Goal: Task Accomplishment & Management: Use online tool/utility

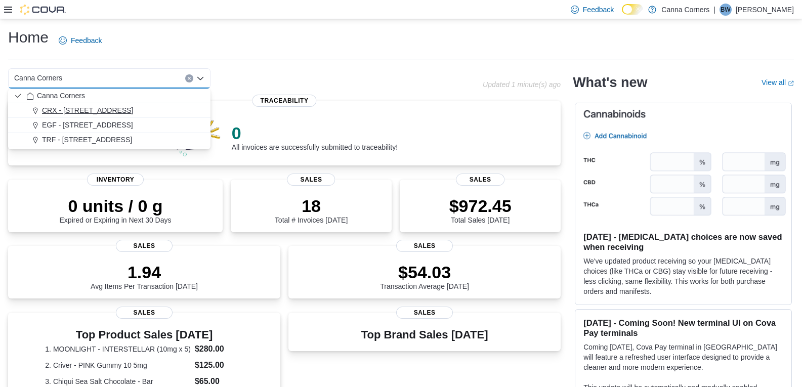
scroll to position [253, 0]
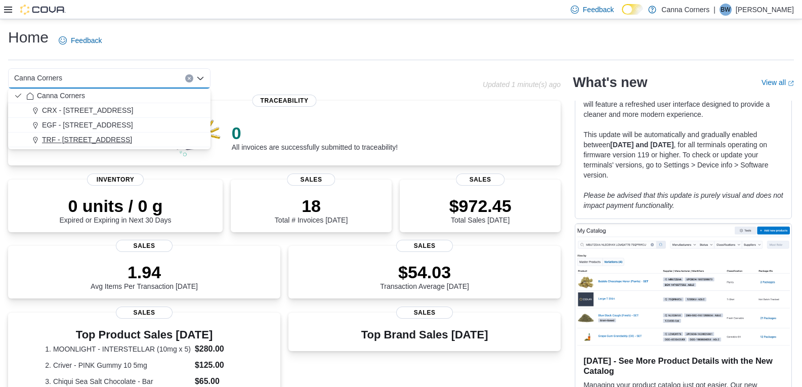
click at [62, 146] on button "TRF - [STREET_ADDRESS]" at bounding box center [109, 139] width 202 height 15
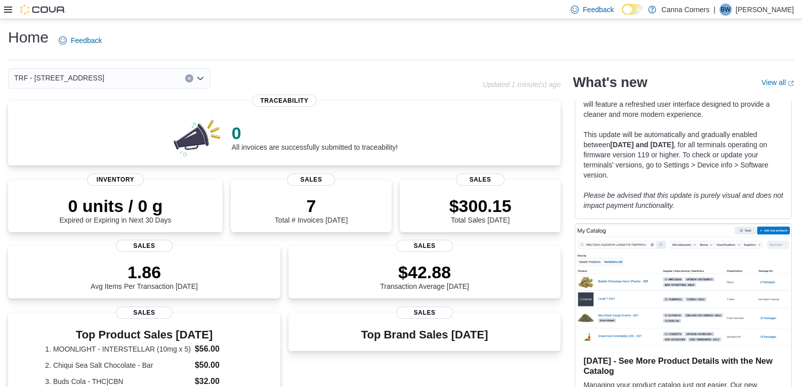
click at [203, 78] on icon "Open list of options" at bounding box center [200, 78] width 8 height 8
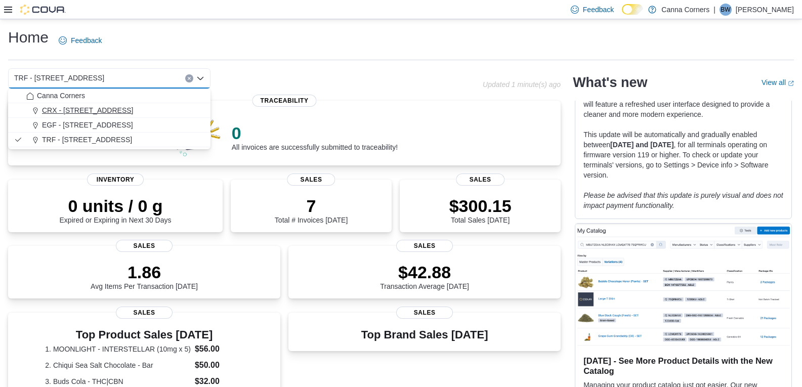
click at [168, 111] on div "CRX - 323 N Main Street" at bounding box center [115, 110] width 178 height 10
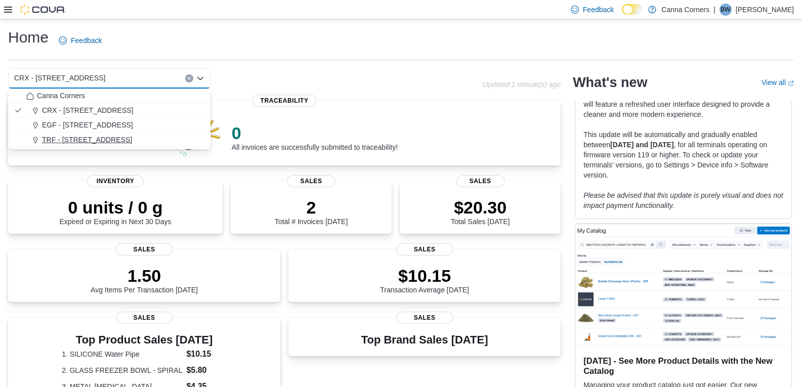
click at [128, 136] on div "TRF - [STREET_ADDRESS]" at bounding box center [115, 140] width 178 height 10
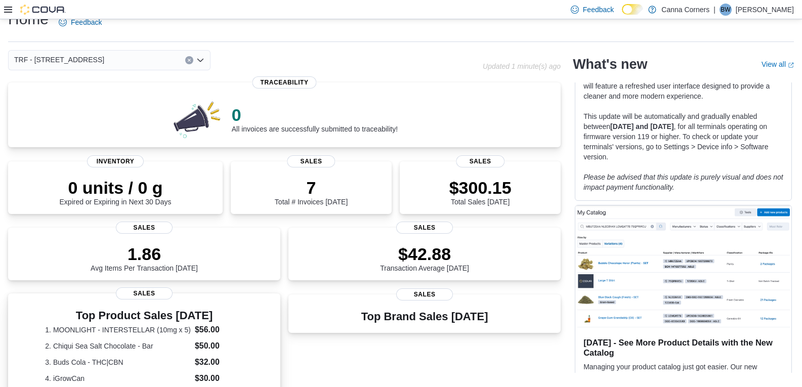
scroll to position [0, 0]
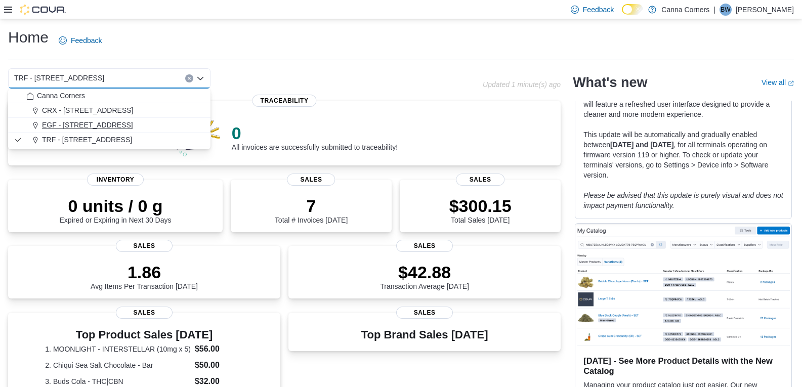
click at [106, 120] on span "EGF - [STREET_ADDRESS]" at bounding box center [87, 125] width 91 height 10
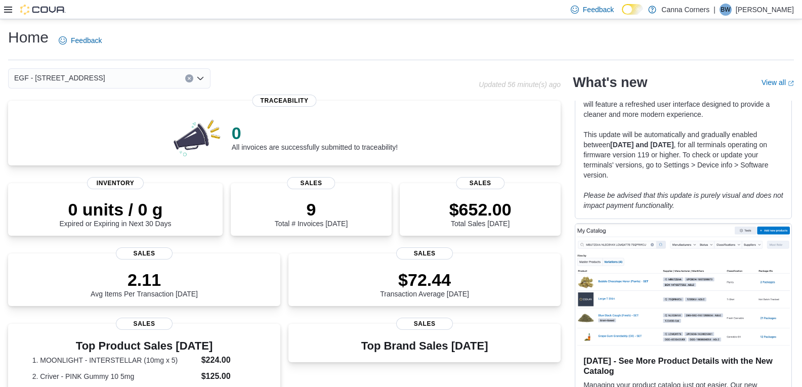
click at [204, 80] on icon "Open list of options" at bounding box center [200, 78] width 8 height 8
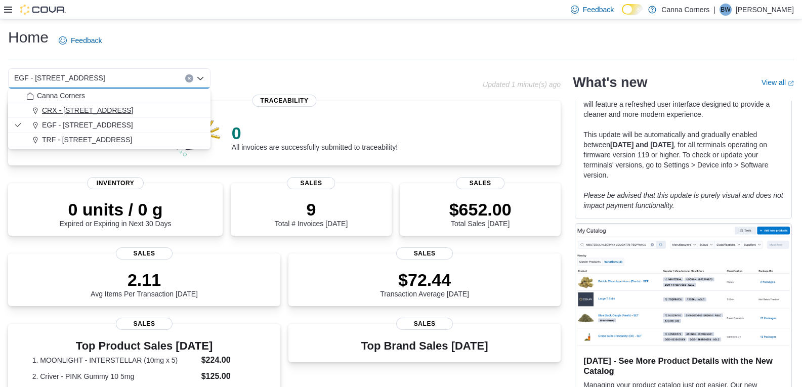
click at [142, 115] on div "CRX - [STREET_ADDRESS]" at bounding box center [115, 110] width 178 height 10
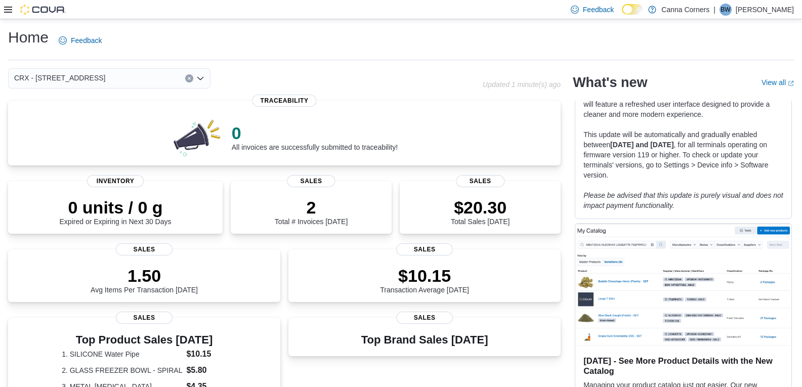
click at [200, 77] on icon "Open list of options" at bounding box center [200, 78] width 8 height 8
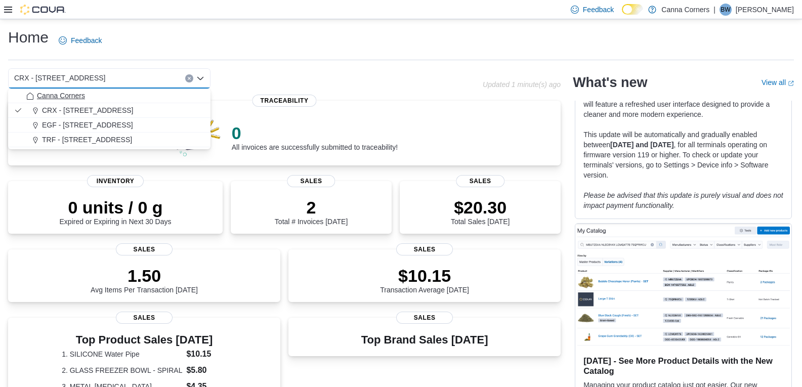
click at [147, 102] on button "Canna Corners" at bounding box center [109, 95] width 202 height 15
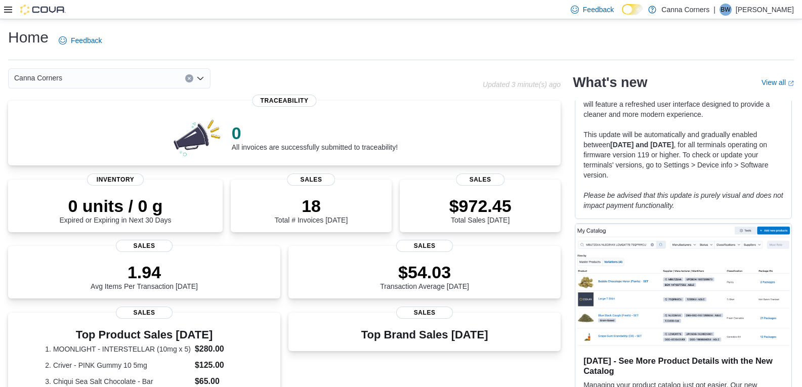
click at [7, 13] on icon at bounding box center [8, 10] width 8 height 8
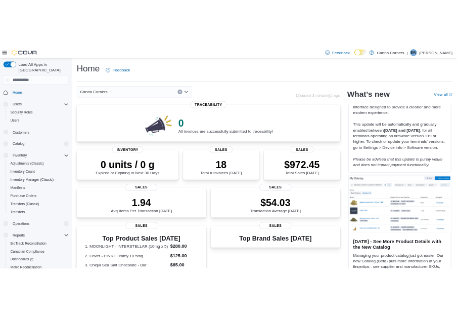
scroll to position [243, 0]
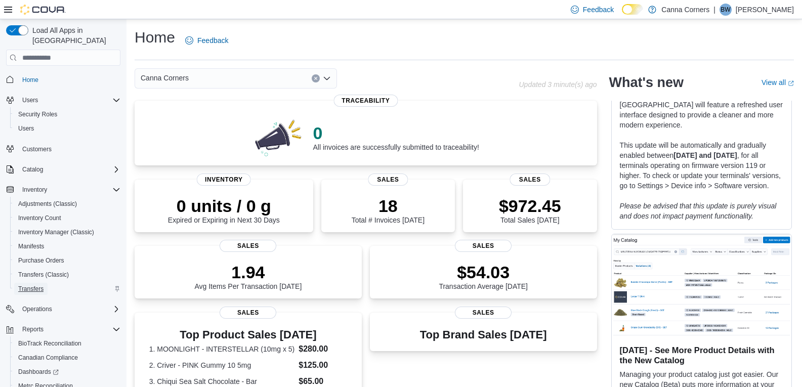
click at [33, 285] on span "Transfers" at bounding box center [30, 289] width 25 height 8
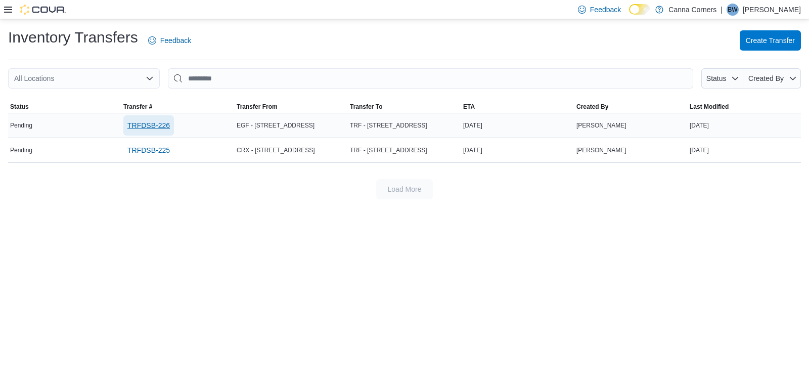
click at [152, 125] on span "TRFDSB-226" at bounding box center [148, 125] width 42 height 10
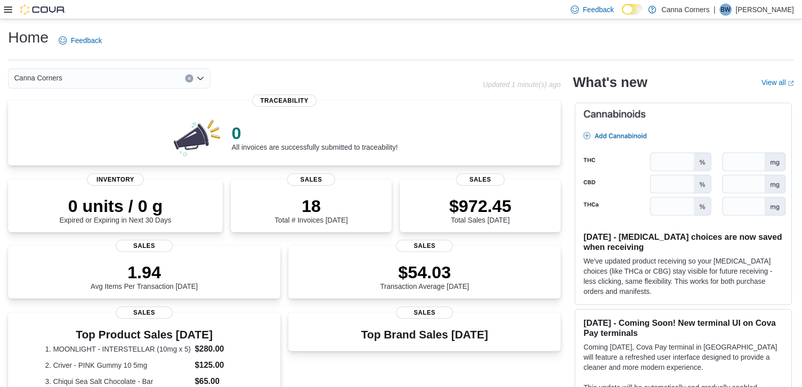
click at [208, 81] on div "Canna Corners" at bounding box center [109, 78] width 202 height 20
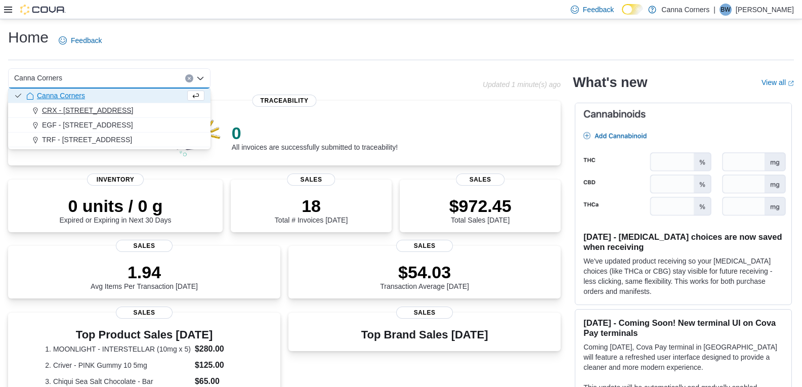
click at [167, 115] on button "CRX - [STREET_ADDRESS]" at bounding box center [109, 110] width 202 height 15
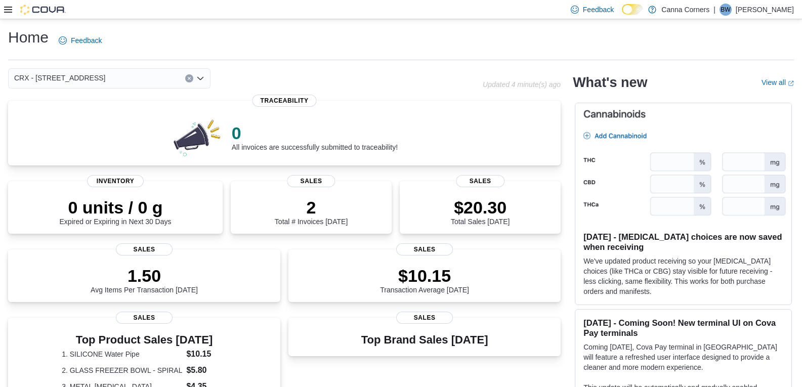
click at [204, 78] on icon "Open list of options" at bounding box center [200, 78] width 8 height 8
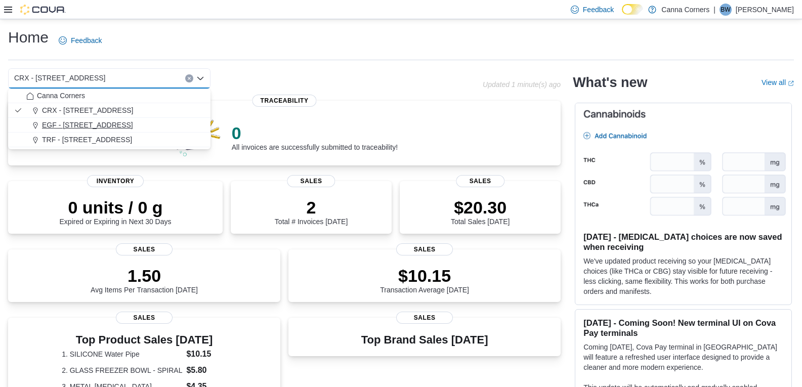
click at [174, 128] on div "EGF - [STREET_ADDRESS]" at bounding box center [115, 125] width 178 height 10
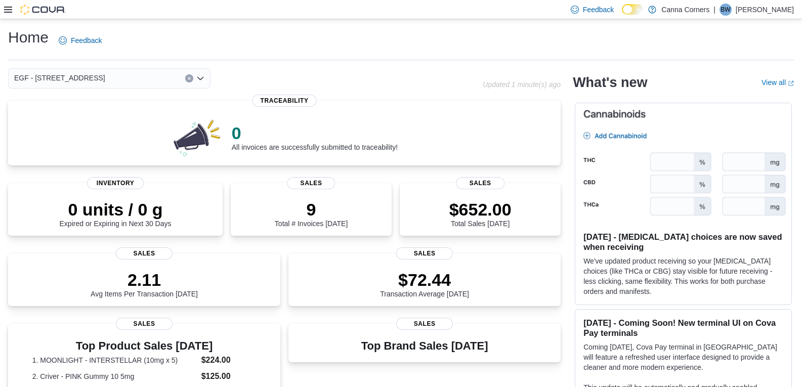
click at [203, 81] on icon "Open list of options" at bounding box center [200, 78] width 8 height 8
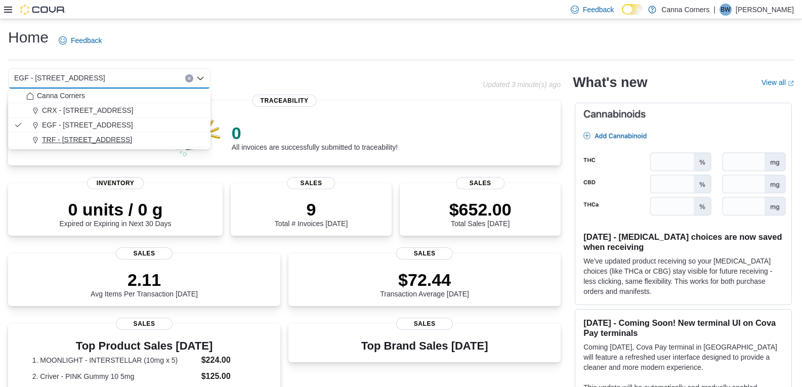
click at [168, 138] on div "TRF - [STREET_ADDRESS]" at bounding box center [115, 140] width 178 height 10
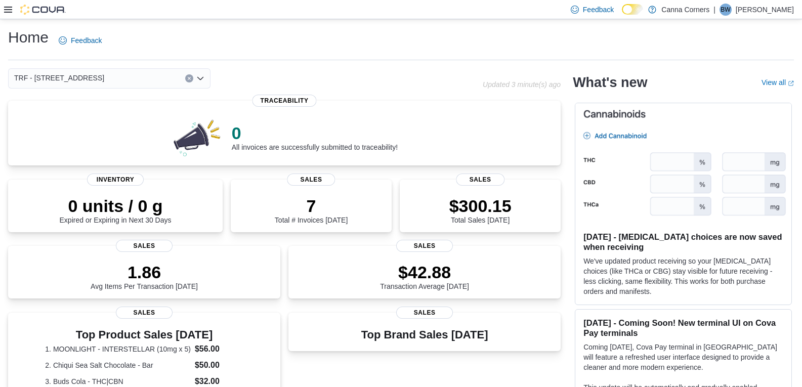
click at [270, 27] on div "Home Feedback TRF - 321 N Main Ave Updated 3 minute(s) ago 0 All invoices are s…" at bounding box center [401, 337] width 802 height 637
click at [238, 42] on div "Home Feedback" at bounding box center [400, 40] width 785 height 26
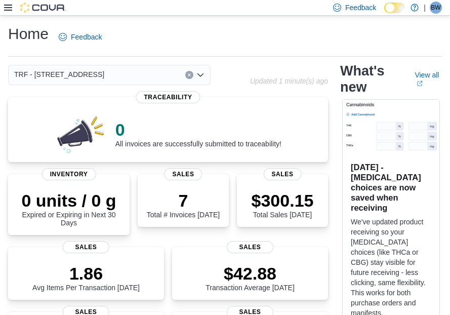
click at [6, 2] on div at bounding box center [35, 7] width 62 height 15
click at [8, 7] on icon at bounding box center [8, 8] width 8 height 8
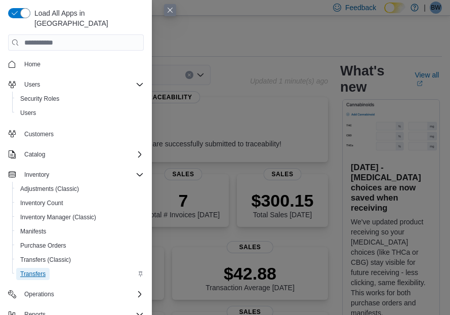
click at [35, 270] on span "Transfers" at bounding box center [32, 274] width 25 height 8
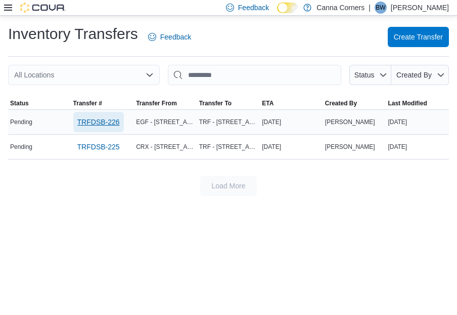
click at [93, 123] on span "TRFDSB-226" at bounding box center [98, 122] width 42 height 10
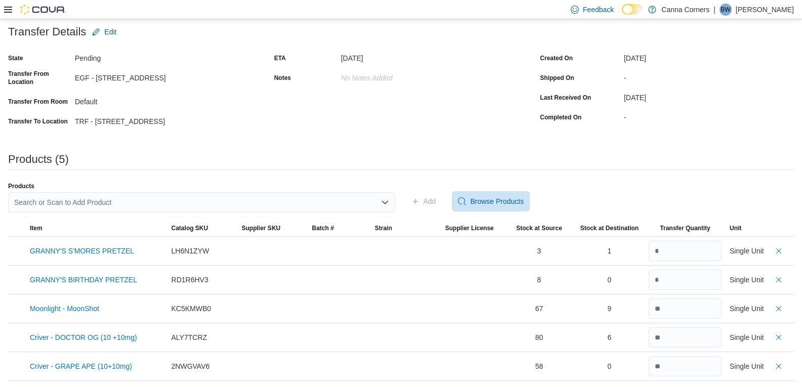
scroll to position [67, 0]
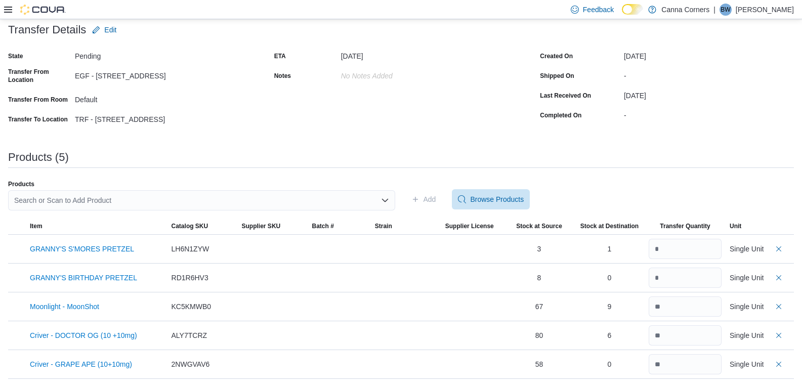
click at [379, 204] on div "Search or Scan to Add Product" at bounding box center [201, 200] width 387 height 20
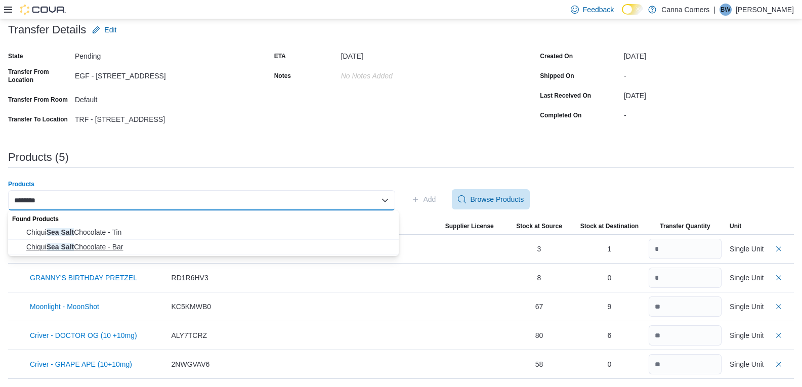
type input "********"
click at [167, 248] on span "Chiqui Sea Salt Chocolate - Bar" at bounding box center [209, 247] width 366 height 10
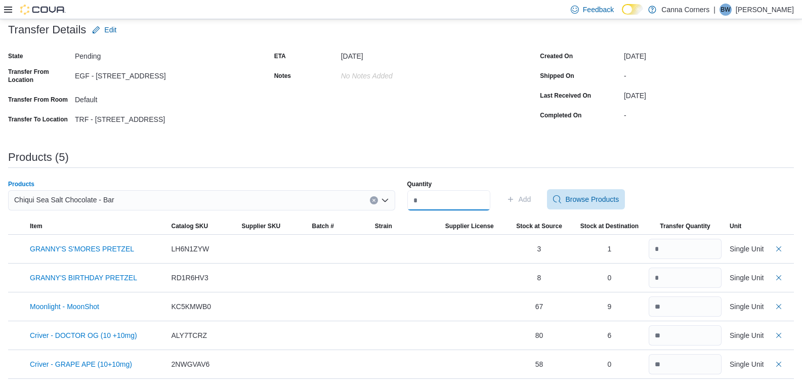
click at [486, 203] on input "Quantity" at bounding box center [448, 200] width 83 height 20
type input "**"
click at [531, 202] on span "Add" at bounding box center [524, 199] width 13 height 10
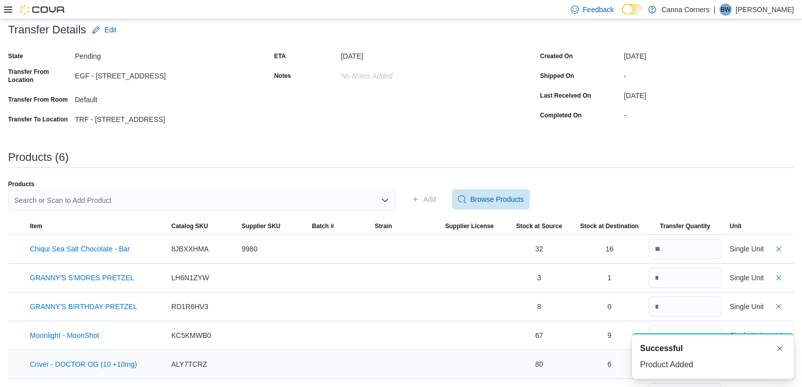
scroll to position [0, 0]
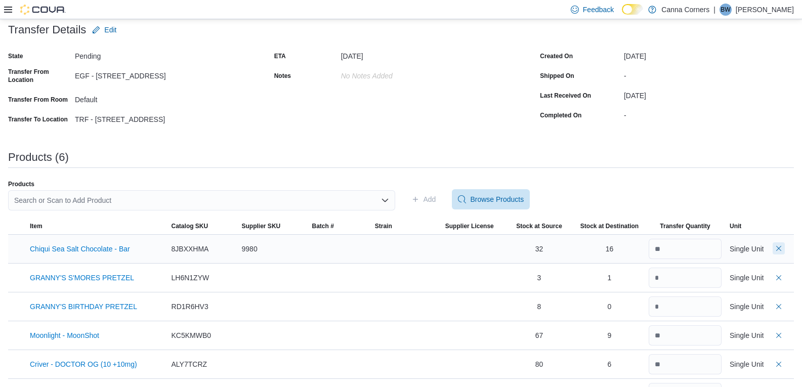
click at [784, 248] on button "Delete count" at bounding box center [778, 248] width 12 height 12
click at [230, 198] on div "Search or Scan to Add Product" at bounding box center [201, 200] width 387 height 20
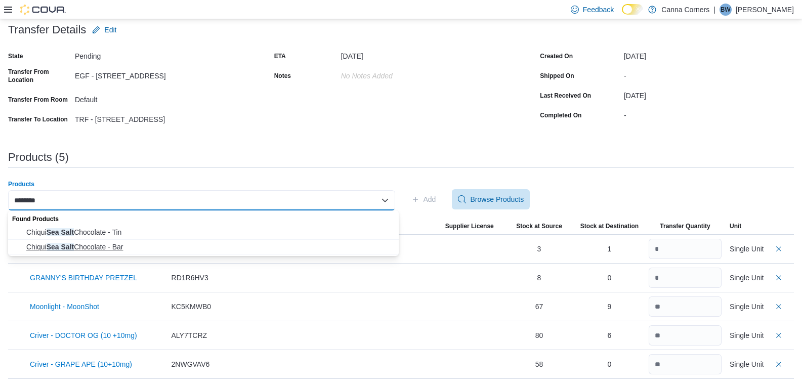
type input "********"
click at [149, 245] on span "Chiqui Sea Salt Chocolate - Bar" at bounding box center [209, 247] width 366 height 10
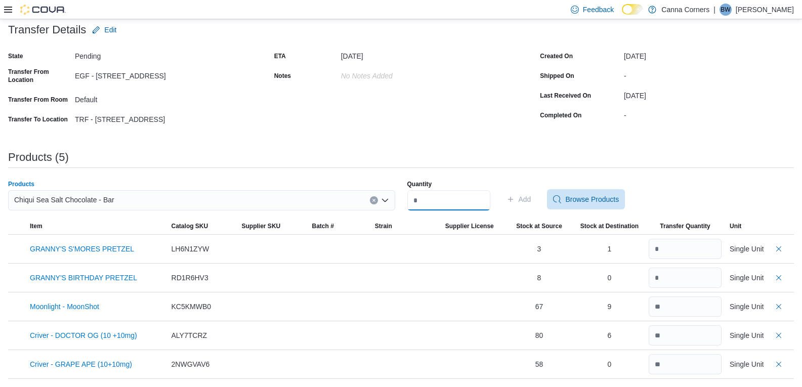
click at [469, 193] on input "Quantity" at bounding box center [448, 200] width 83 height 20
type input "**"
click at [531, 198] on span "Add" at bounding box center [524, 199] width 13 height 10
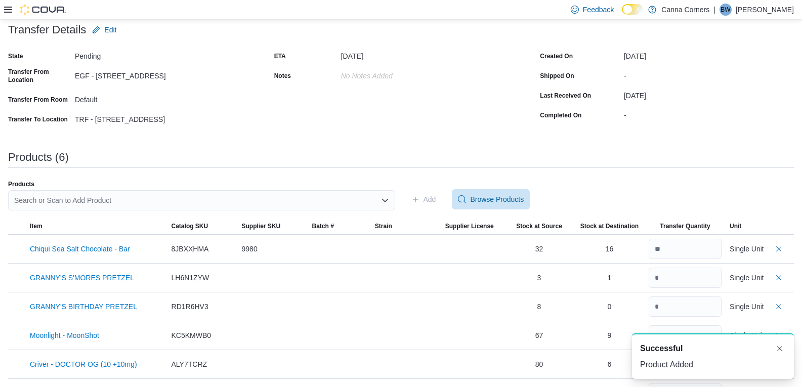
scroll to position [0, 0]
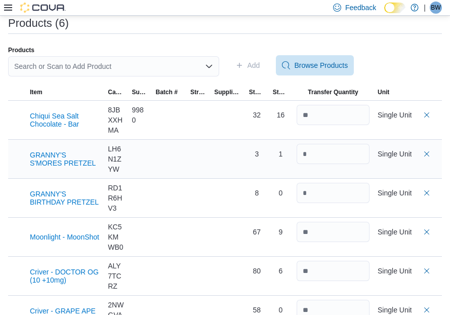
scroll to position [261, 0]
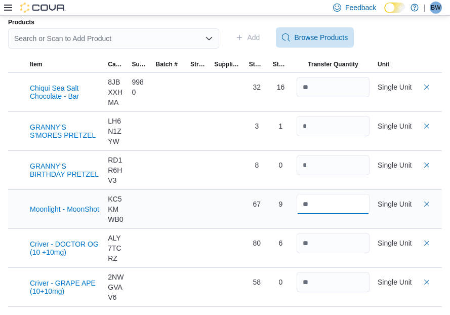
click at [330, 201] on input "number" at bounding box center [332, 204] width 73 height 20
type input "**"
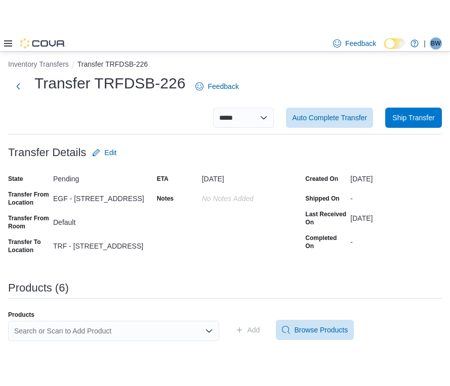
scroll to position [0, 0]
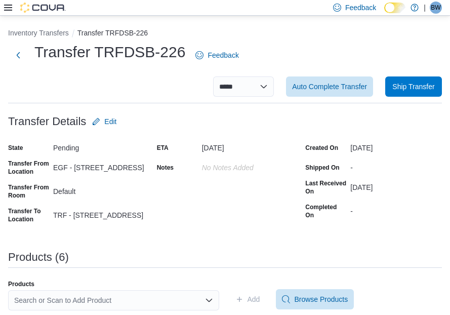
click at [7, 3] on div at bounding box center [35, 8] width 62 height 10
click at [8, 8] on icon at bounding box center [8, 8] width 8 height 6
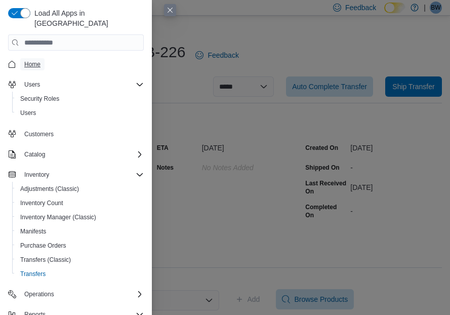
click at [37, 60] on span "Home" at bounding box center [32, 64] width 16 height 8
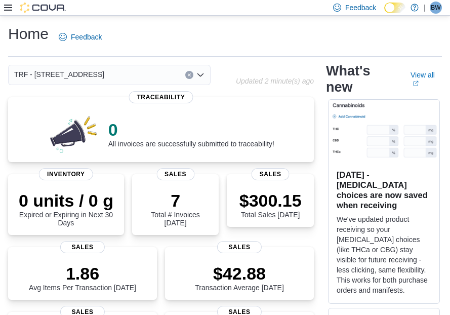
click at [206, 76] on div "TRF - [STREET_ADDRESS]" at bounding box center [109, 75] width 202 height 20
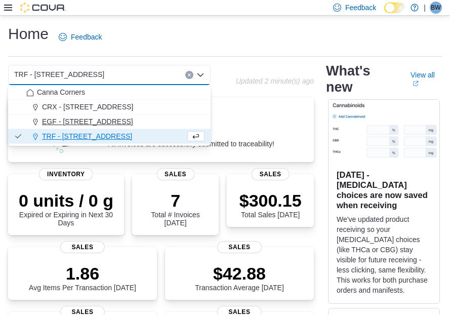
click at [153, 125] on div "EGF - [STREET_ADDRESS]" at bounding box center [115, 121] width 178 height 10
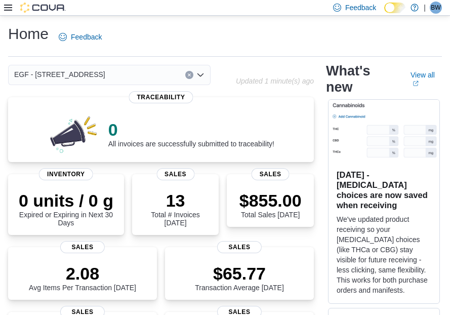
click at [204, 71] on icon "Open list of options" at bounding box center [200, 75] width 8 height 8
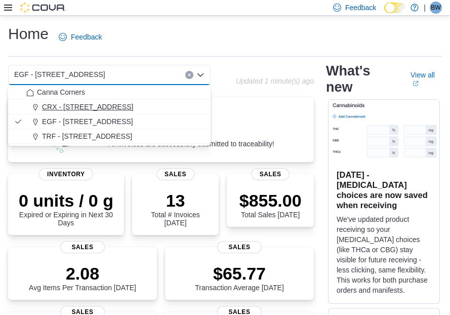
click at [166, 107] on div "CRX - [STREET_ADDRESS]" at bounding box center [115, 107] width 178 height 10
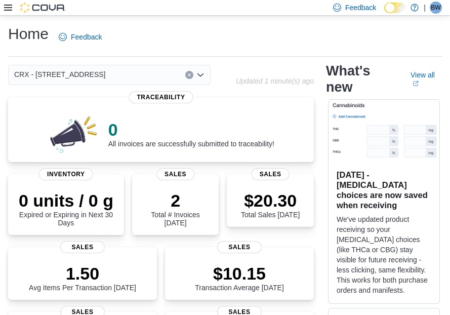
click at [201, 75] on icon "Open list of options" at bounding box center [200, 75] width 8 height 8
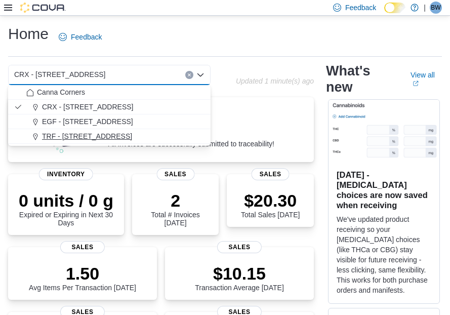
click at [141, 138] on div "TRF - [STREET_ADDRESS]" at bounding box center [115, 136] width 178 height 10
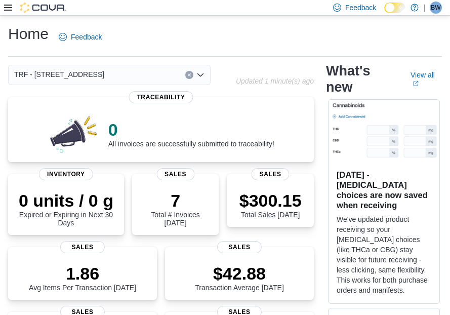
click at [204, 75] on icon "Open list of options" at bounding box center [200, 75] width 8 height 8
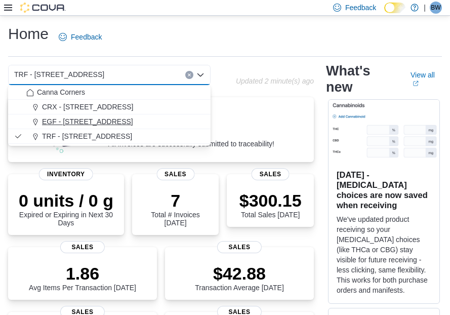
click at [166, 120] on div "EGF - [STREET_ADDRESS]" at bounding box center [115, 121] width 178 height 10
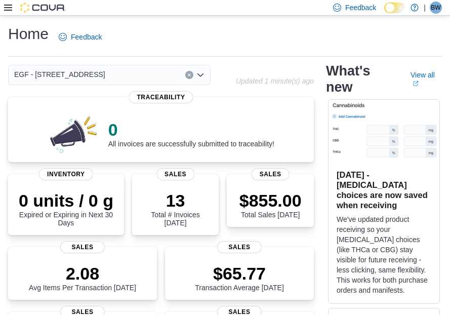
click at [202, 75] on icon "Open list of options" at bounding box center [200, 74] width 6 height 3
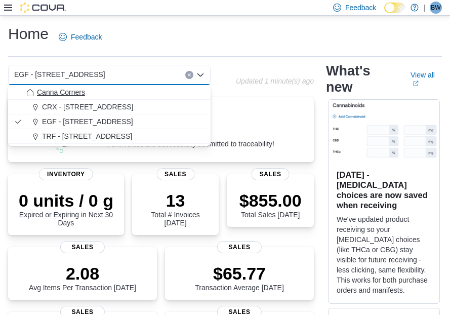
click at [157, 92] on div "Canna Corners" at bounding box center [115, 92] width 178 height 10
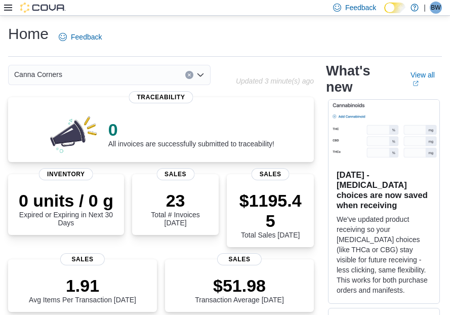
click at [203, 72] on icon "Open list of options" at bounding box center [200, 75] width 8 height 8
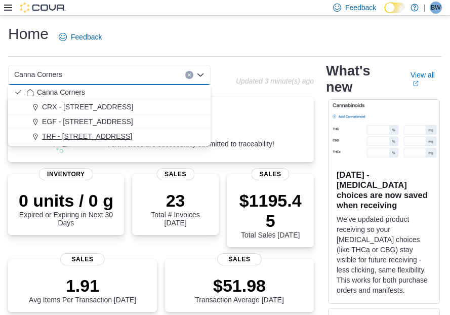
click at [144, 137] on div "TRF - [STREET_ADDRESS]" at bounding box center [115, 136] width 178 height 10
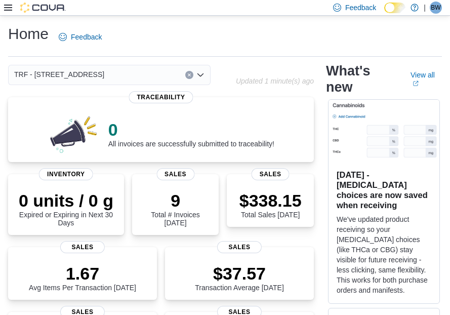
click at [201, 75] on icon "Open list of options" at bounding box center [200, 74] width 6 height 3
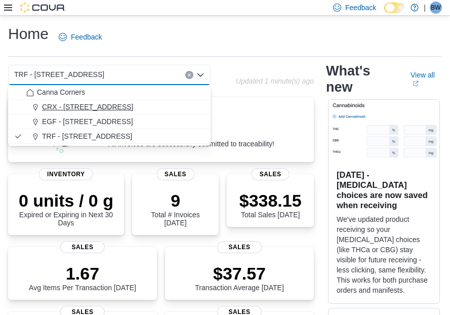
click at [167, 103] on div "CRX - [STREET_ADDRESS]" at bounding box center [115, 107] width 178 height 10
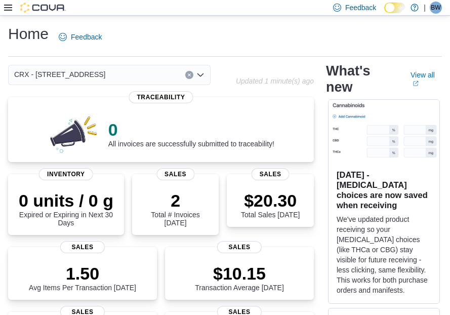
click at [201, 76] on icon "Open list of options" at bounding box center [200, 74] width 6 height 3
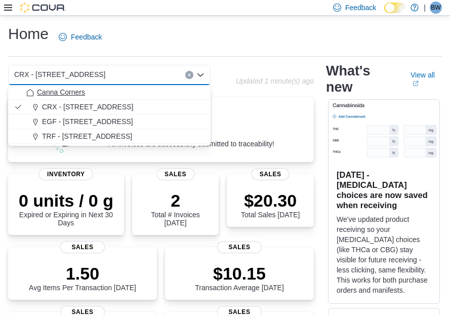
click at [173, 95] on div "Canna Corners" at bounding box center [115, 92] width 178 height 10
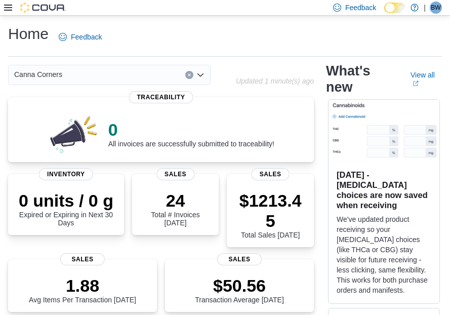
click at [206, 76] on div "Canna Corners" at bounding box center [109, 75] width 202 height 20
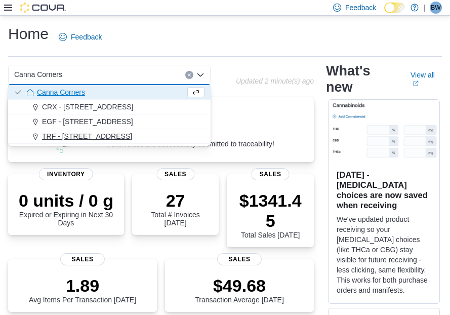
click at [155, 139] on div "TRF - [STREET_ADDRESS]" at bounding box center [115, 136] width 178 height 10
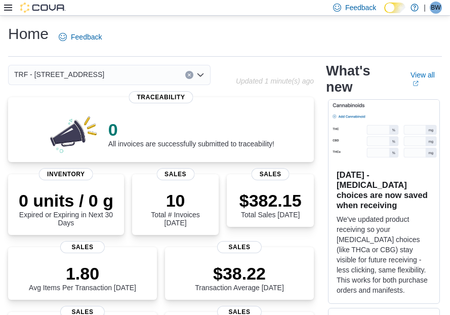
click at [200, 77] on icon "Open list of options" at bounding box center [200, 75] width 8 height 8
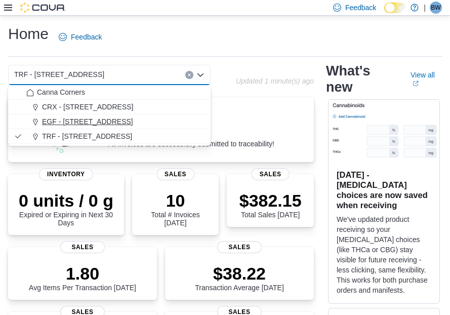
click at [139, 123] on div "EGF - [STREET_ADDRESS]" at bounding box center [115, 121] width 178 height 10
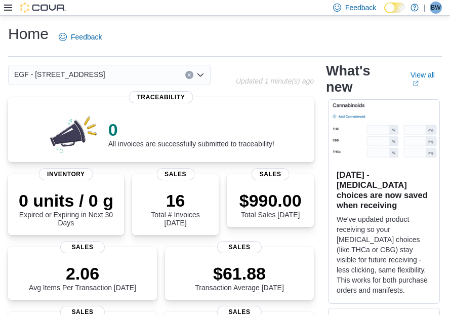
click at [205, 79] on div "EGF - [STREET_ADDRESS] Selected. EGF - [STREET_ADDRESS] Press Backspace to dele…" at bounding box center [109, 75] width 202 height 20
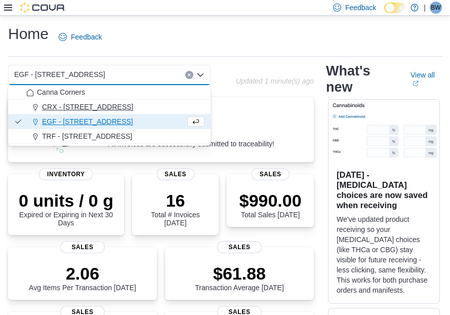
click at [149, 111] on div "CRX - [STREET_ADDRESS]" at bounding box center [115, 107] width 178 height 10
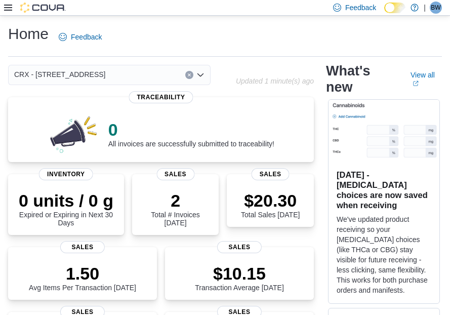
click at [203, 70] on div "CRX - [STREET_ADDRESS]" at bounding box center [109, 75] width 202 height 20
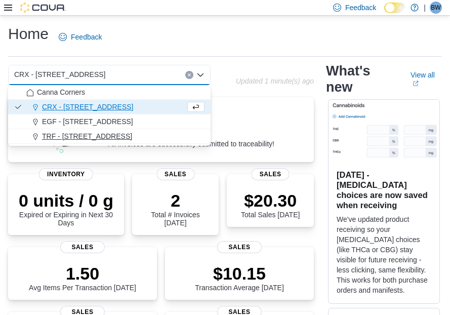
click at [167, 132] on div "TRF - [STREET_ADDRESS]" at bounding box center [115, 136] width 178 height 10
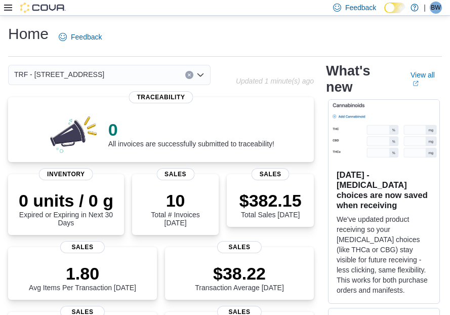
click at [198, 74] on icon "Open list of options" at bounding box center [200, 74] width 6 height 3
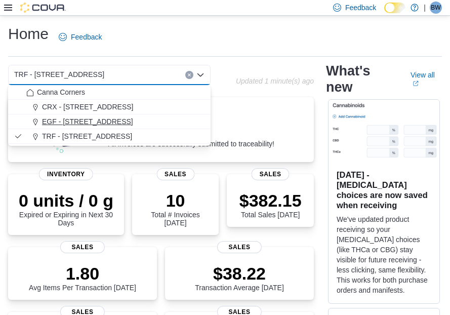
click at [169, 118] on div "EGF - [STREET_ADDRESS]" at bounding box center [115, 121] width 178 height 10
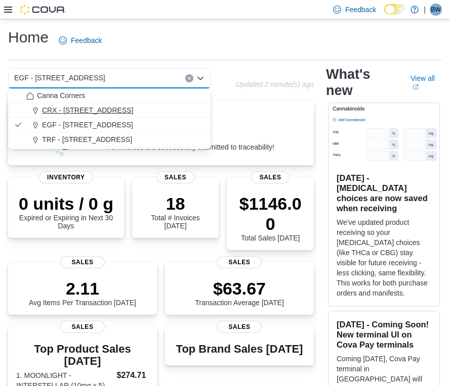
click at [74, 112] on span "CRX - [STREET_ADDRESS]" at bounding box center [87, 110] width 91 height 10
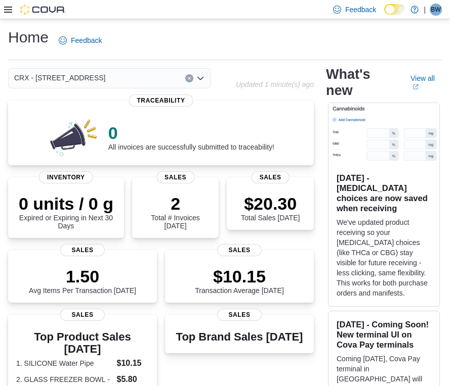
click at [202, 76] on icon "Open list of options" at bounding box center [200, 78] width 8 height 8
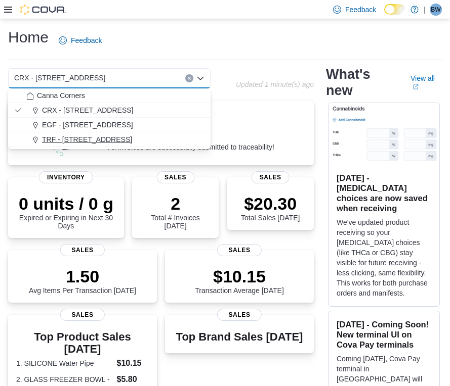
click at [130, 137] on div "TRF - [STREET_ADDRESS]" at bounding box center [115, 140] width 178 height 10
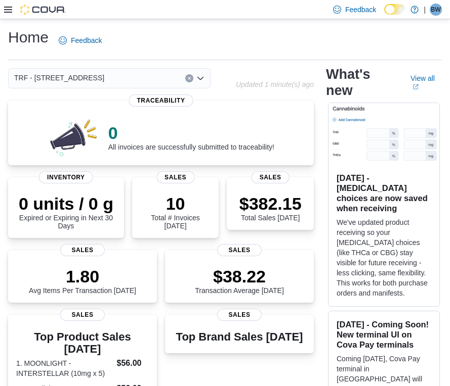
click at [203, 81] on icon "Open list of options" at bounding box center [200, 78] width 8 height 8
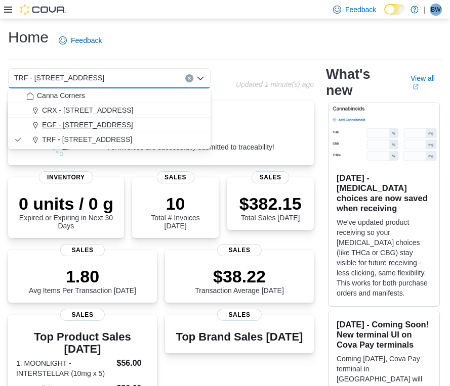
click at [160, 124] on div "EGF - [STREET_ADDRESS]" at bounding box center [115, 125] width 178 height 10
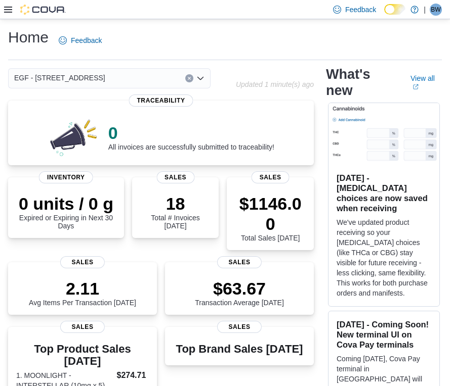
click at [200, 78] on icon "Open list of options" at bounding box center [200, 78] width 8 height 8
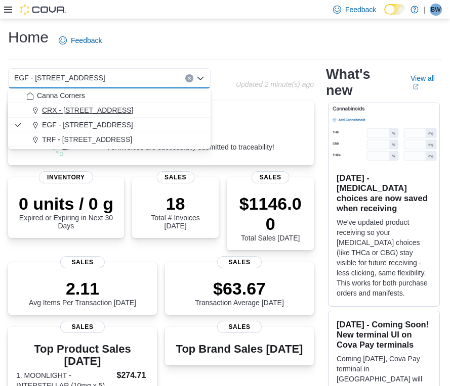
click at [163, 109] on div "CRX - [STREET_ADDRESS]" at bounding box center [115, 110] width 178 height 10
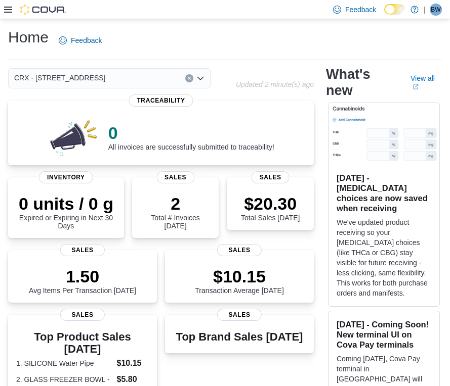
click at [204, 76] on div "CRX - [STREET_ADDRESS] Combo box. Selected. CRX - [STREET_ADDRESS]. Press Backs…" at bounding box center [109, 78] width 202 height 20
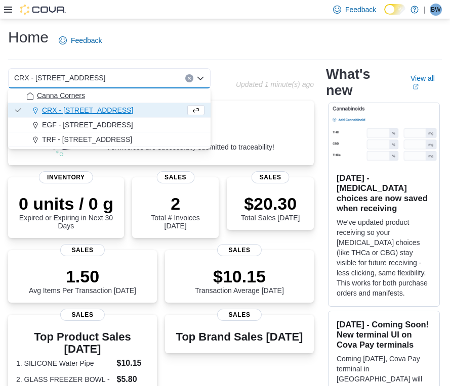
click at [144, 95] on div "Canna Corners" at bounding box center [115, 96] width 178 height 10
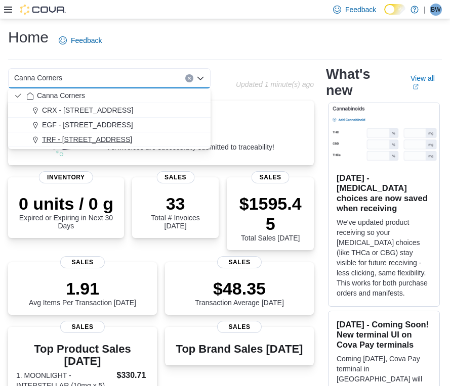
click at [90, 140] on span "TRF - [STREET_ADDRESS]" at bounding box center [87, 140] width 90 height 10
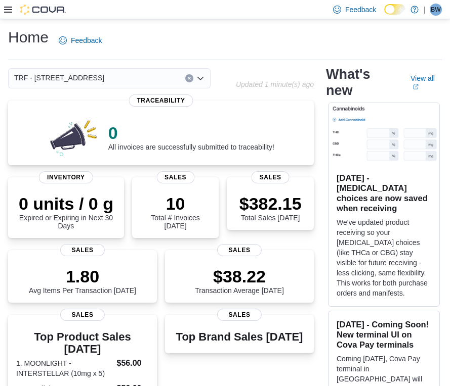
click at [202, 79] on icon "Open list of options" at bounding box center [200, 78] width 8 height 8
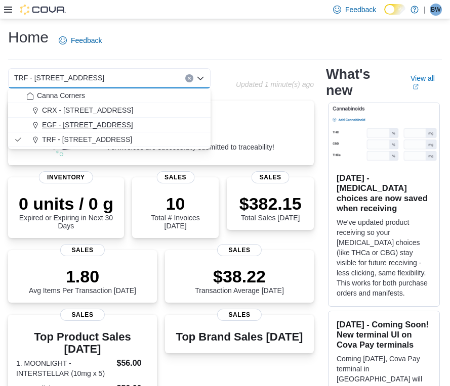
click at [168, 129] on div "EGF - [STREET_ADDRESS]" at bounding box center [115, 125] width 178 height 10
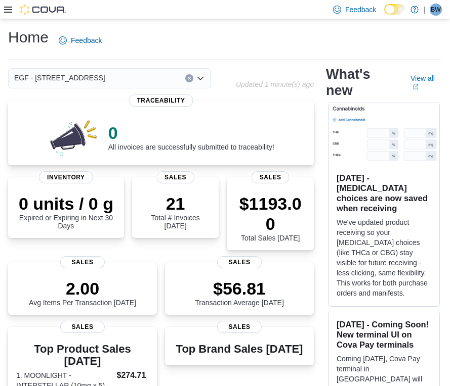
click at [202, 80] on icon "Open list of options" at bounding box center [200, 78] width 8 height 8
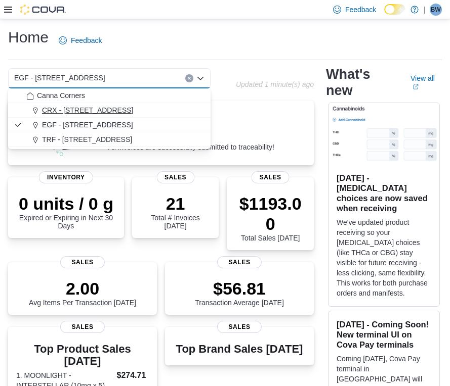
click at [153, 117] on button "CRX - [STREET_ADDRESS]" at bounding box center [109, 110] width 202 height 15
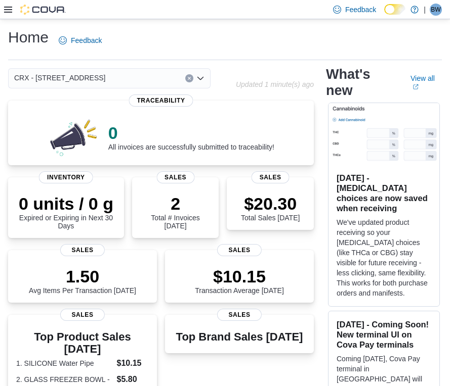
click at [204, 77] on div "CRX - [STREET_ADDRESS] Combo box. Selected. CRX - [STREET_ADDRESS]. Press Backs…" at bounding box center [109, 78] width 202 height 20
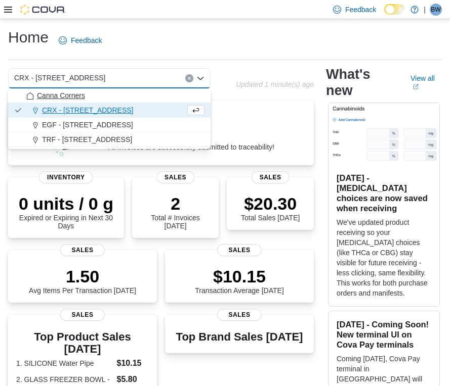
click at [158, 99] on div "Canna Corners" at bounding box center [115, 96] width 178 height 10
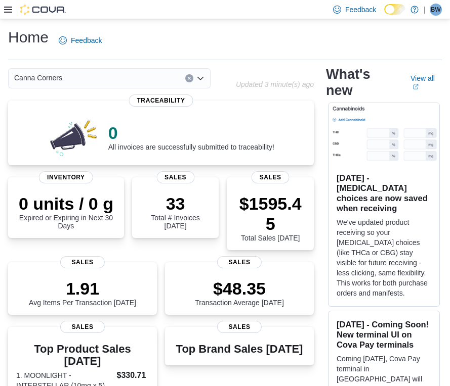
click at [204, 84] on div "Canna Corners" at bounding box center [109, 78] width 202 height 20
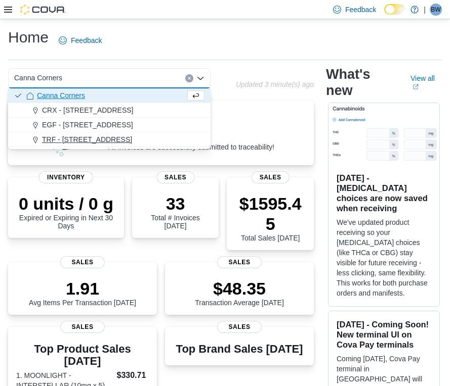
click at [134, 142] on div "TRF - [STREET_ADDRESS]" at bounding box center [115, 140] width 178 height 10
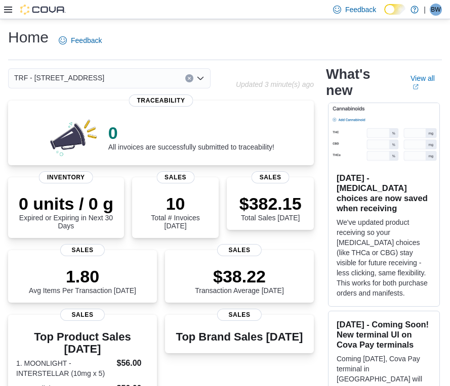
click at [201, 78] on icon "Open list of options" at bounding box center [200, 78] width 6 height 3
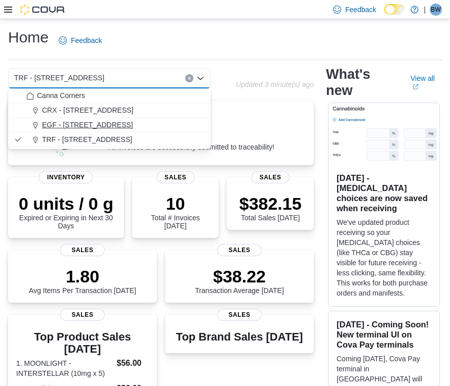
click at [141, 121] on div "EGF - [STREET_ADDRESS]" at bounding box center [115, 125] width 178 height 10
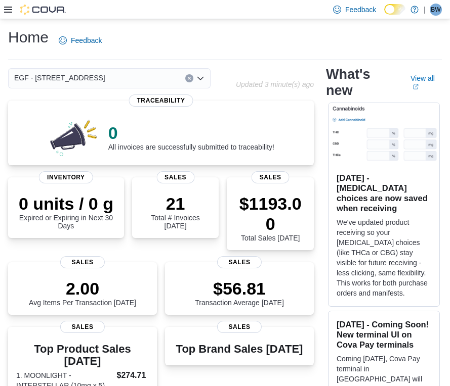
click at [204, 79] on icon "Open list of options" at bounding box center [200, 78] width 8 height 8
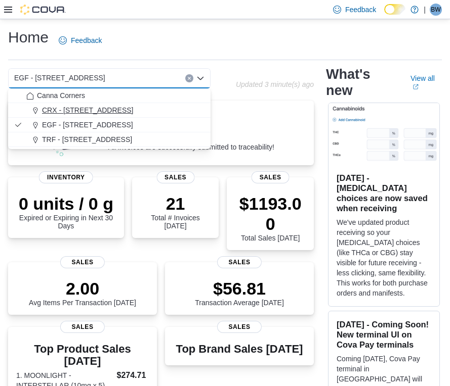
click at [152, 106] on div "CRX - [STREET_ADDRESS]" at bounding box center [115, 110] width 178 height 10
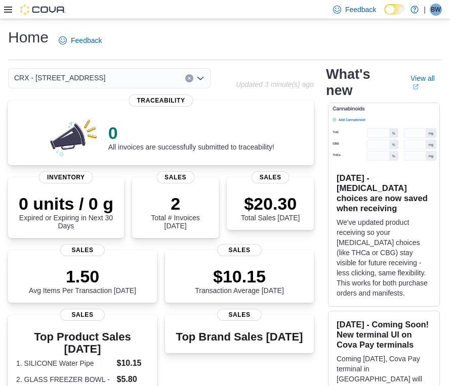
click at [201, 78] on icon "Open list of options" at bounding box center [200, 78] width 6 height 3
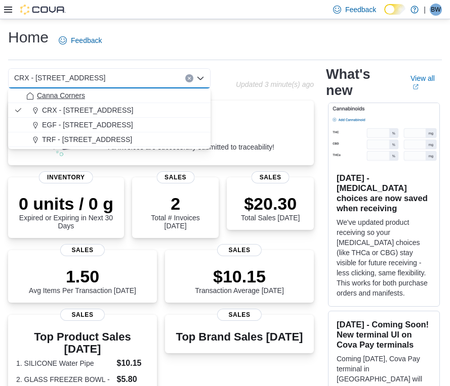
click at [136, 91] on div "Canna Corners" at bounding box center [115, 96] width 178 height 10
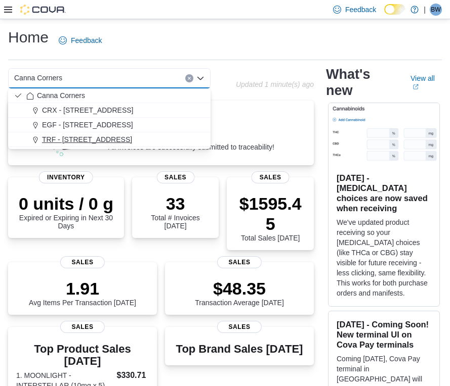
click at [79, 142] on span "TRF - [STREET_ADDRESS]" at bounding box center [87, 140] width 90 height 10
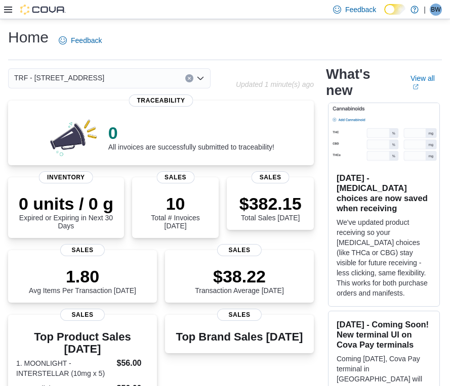
click at [206, 76] on div "TRF - [STREET_ADDRESS] Selected. TRF - [STREET_ADDRESS] Press Backspace to dele…" at bounding box center [109, 78] width 202 height 20
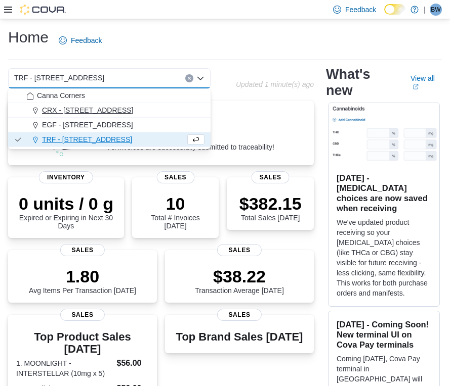
click at [116, 117] on button "CRX - [STREET_ADDRESS]" at bounding box center [109, 110] width 202 height 15
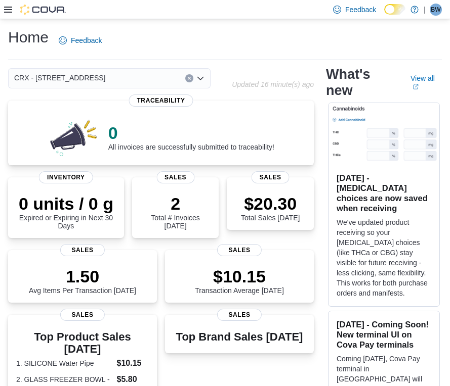
click at [200, 80] on icon "Open list of options" at bounding box center [200, 78] width 8 height 8
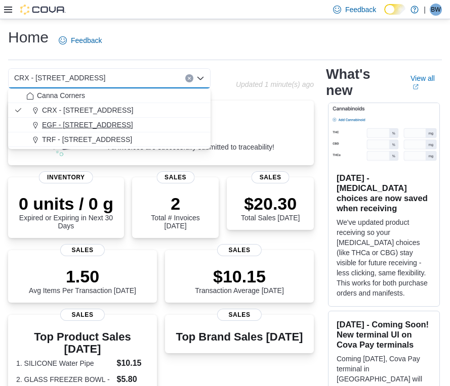
click at [157, 127] on div "EGF - [STREET_ADDRESS]" at bounding box center [115, 125] width 178 height 10
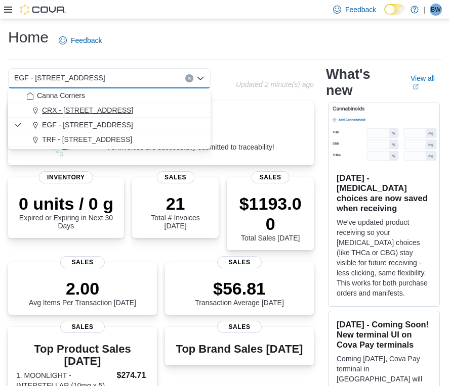
click at [99, 117] on button "CRX - [STREET_ADDRESS]" at bounding box center [109, 110] width 202 height 15
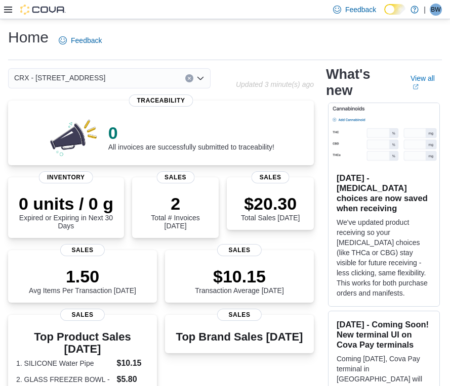
click at [206, 81] on div "CRX - [STREET_ADDRESS] Combo box. Selected. CRX - [STREET_ADDRESS]. Press Backs…" at bounding box center [109, 78] width 202 height 20
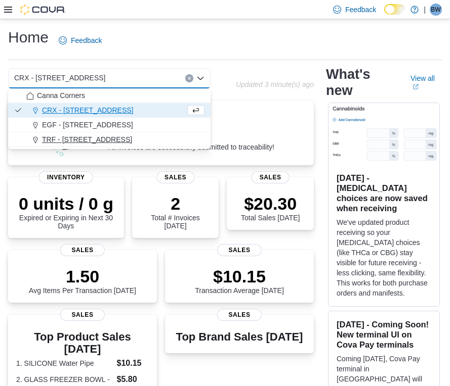
click at [146, 142] on div "TRF - [STREET_ADDRESS]" at bounding box center [115, 140] width 178 height 10
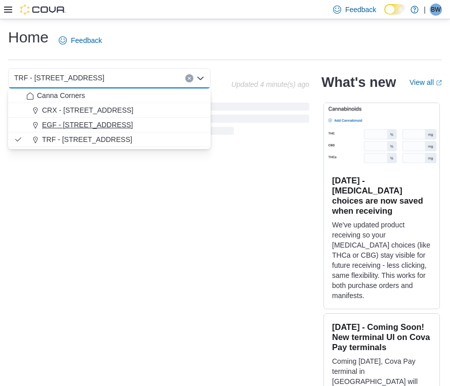
click at [36, 122] on icon "Choose from the following options" at bounding box center [35, 125] width 8 height 8
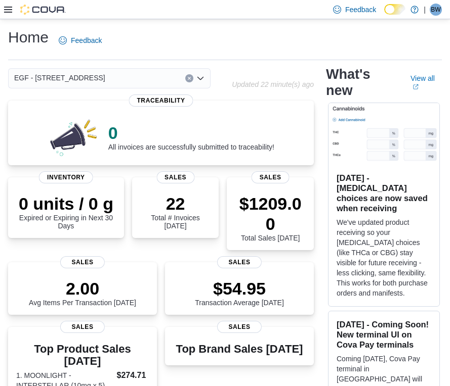
click at [203, 77] on icon "Open list of options" at bounding box center [200, 78] width 6 height 3
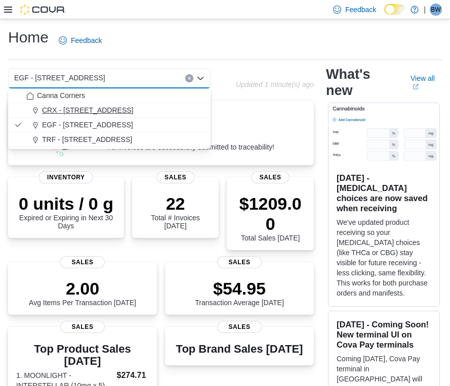
click at [134, 112] on div "CRX - [STREET_ADDRESS]" at bounding box center [115, 110] width 178 height 10
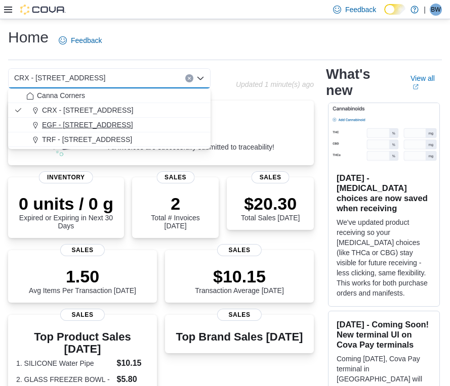
click at [107, 125] on span "EGF - [STREET_ADDRESS]" at bounding box center [87, 125] width 91 height 10
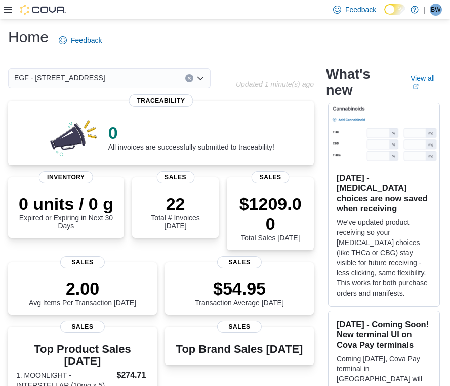
click at [207, 73] on div "EGF - [STREET_ADDRESS] Selected. EGF - [STREET_ADDRESS] Press Backspace to dele…" at bounding box center [109, 78] width 202 height 20
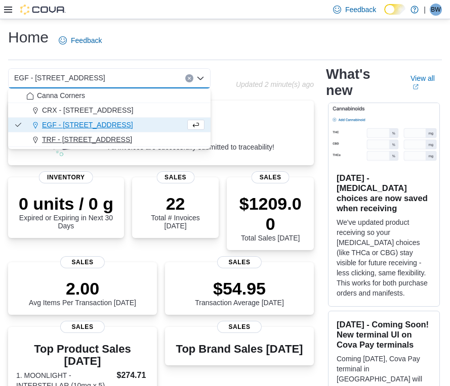
click at [153, 139] on div "TRF - [STREET_ADDRESS]" at bounding box center [115, 140] width 178 height 10
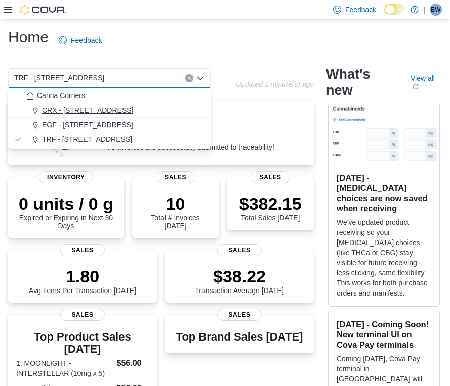
click at [88, 114] on span "CRX - [STREET_ADDRESS]" at bounding box center [87, 110] width 91 height 10
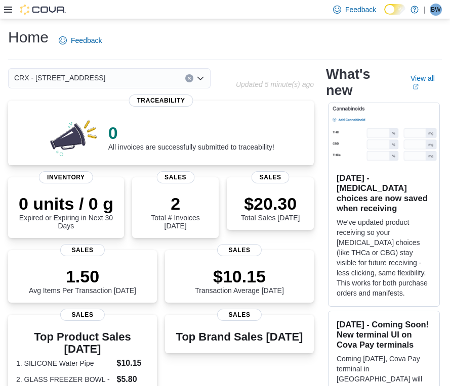
click at [203, 79] on icon "Open list of options" at bounding box center [200, 78] width 8 height 8
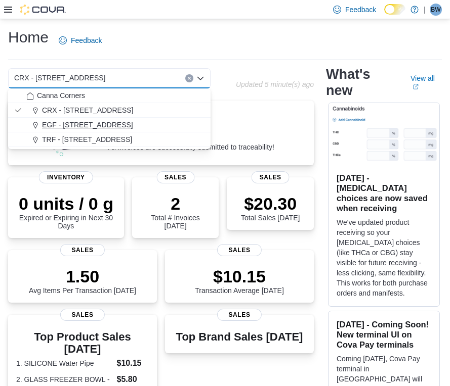
click at [152, 122] on div "EGF - [STREET_ADDRESS]" at bounding box center [115, 125] width 178 height 10
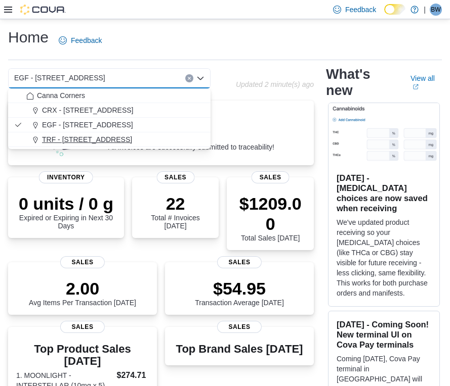
click at [150, 143] on div "TRF - [STREET_ADDRESS]" at bounding box center [115, 140] width 178 height 10
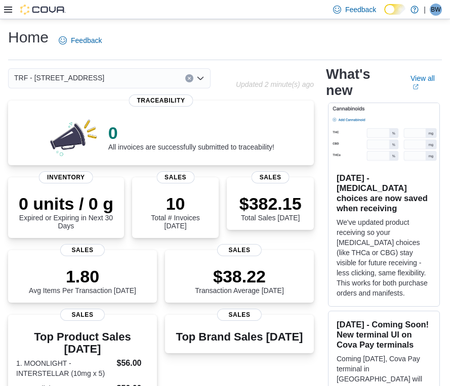
click at [205, 79] on div "TRF - [STREET_ADDRESS] Selected. TRF - [STREET_ADDRESS] Press Backspace to dele…" at bounding box center [109, 78] width 202 height 20
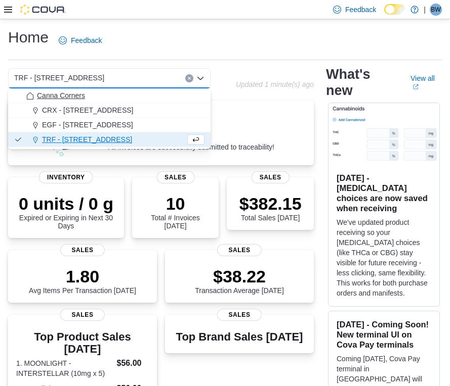
click at [165, 96] on div "Canna Corners" at bounding box center [115, 96] width 178 height 10
